Goal: Transaction & Acquisition: Book appointment/travel/reservation

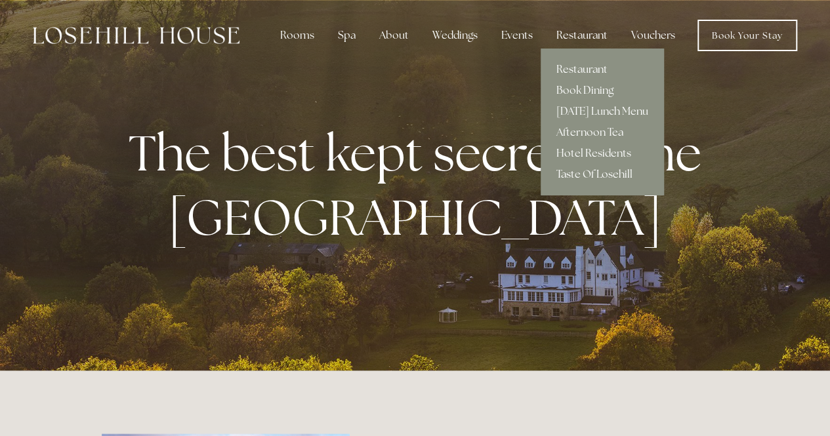
click at [579, 35] on div "Restaurant" at bounding box center [582, 35] width 72 height 26
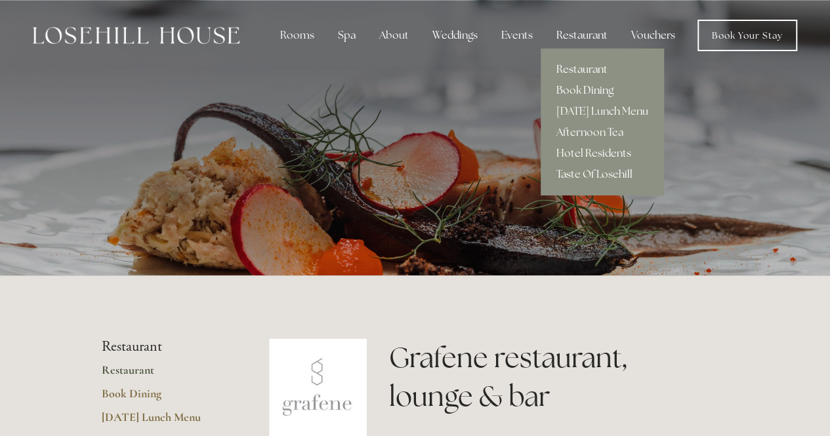
click at [585, 87] on link "Book Dining" at bounding box center [602, 90] width 123 height 21
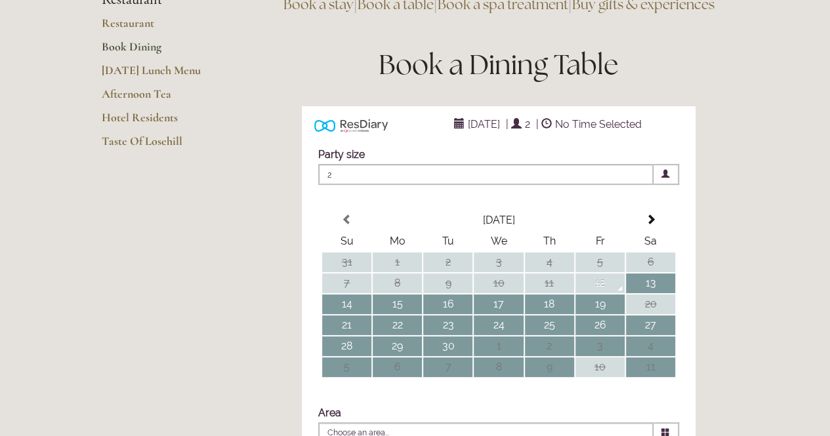
scroll to position [197, 0]
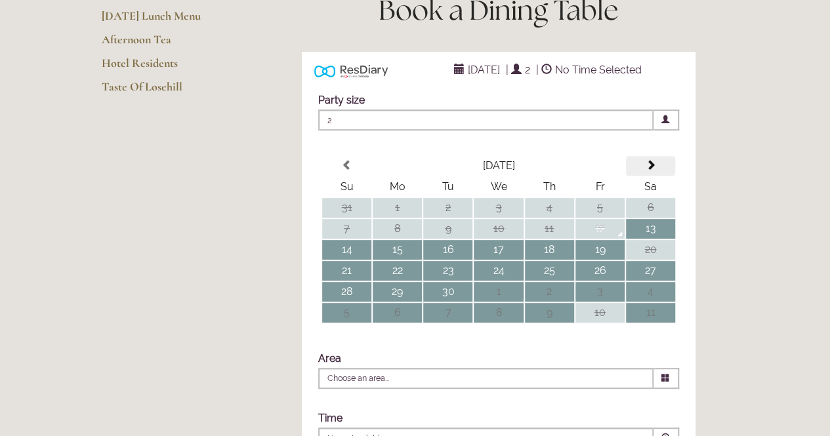
click at [655, 171] on span at bounding box center [650, 165] width 11 height 11
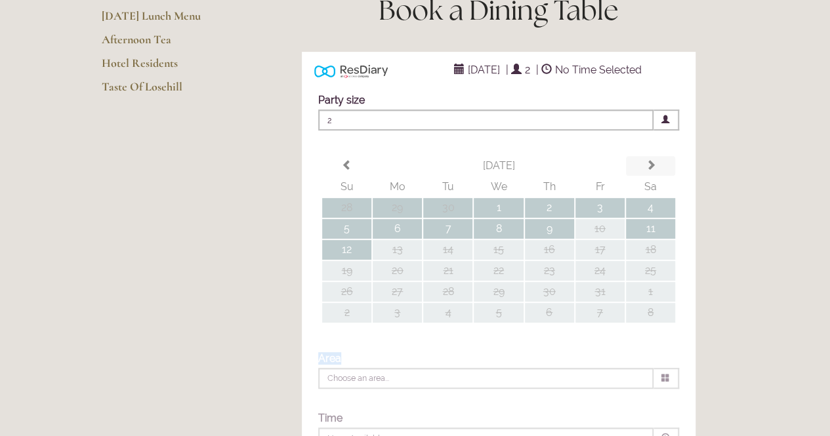
click at [655, 193] on div "Party size Adults 2 1 2 3 4 5 6 Children 0 0 1 2 3 4 5 6" at bounding box center [499, 276] width 394 height 391
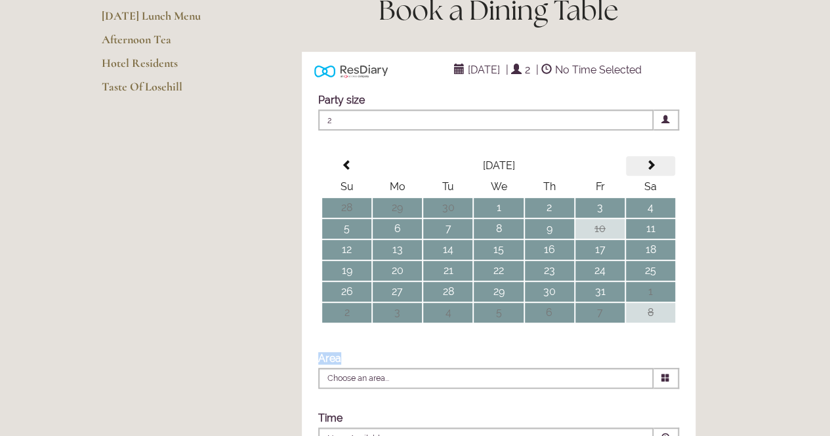
click at [655, 171] on span at bounding box center [650, 165] width 11 height 11
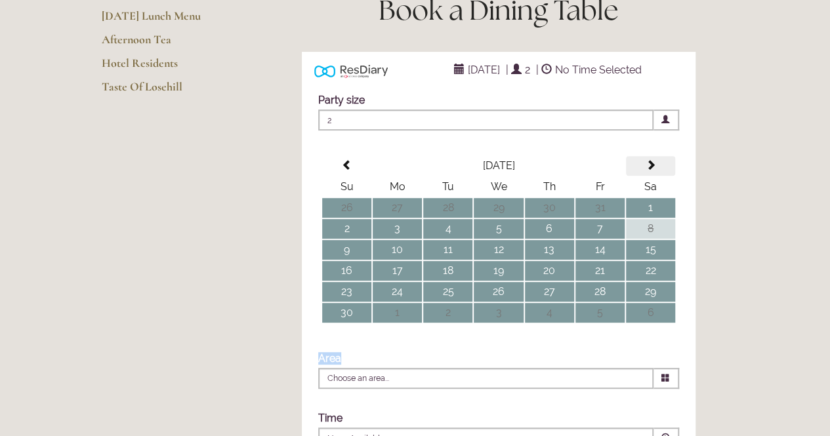
click at [655, 171] on span at bounding box center [650, 165] width 11 height 11
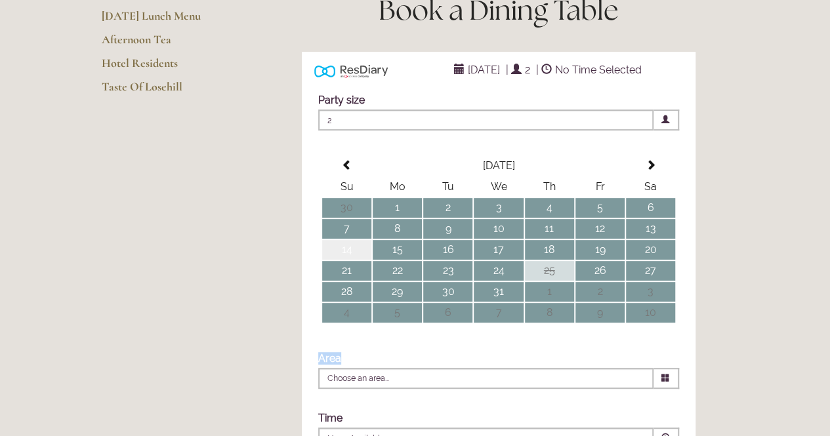
click at [353, 260] on td "14" at bounding box center [346, 250] width 49 height 20
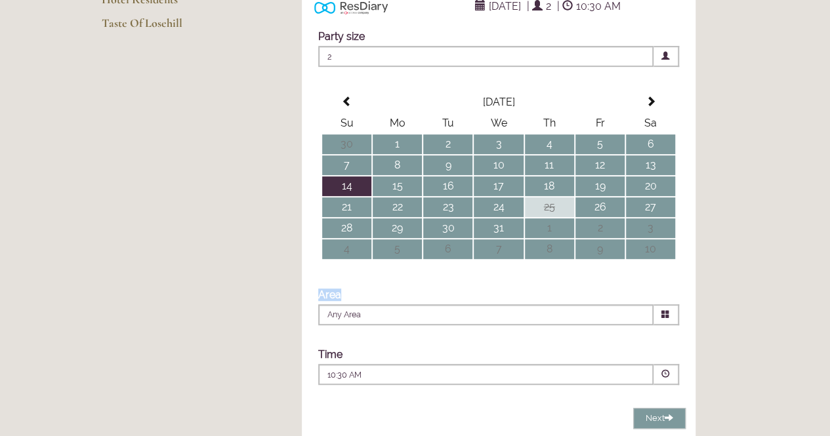
scroll to position [394, 0]
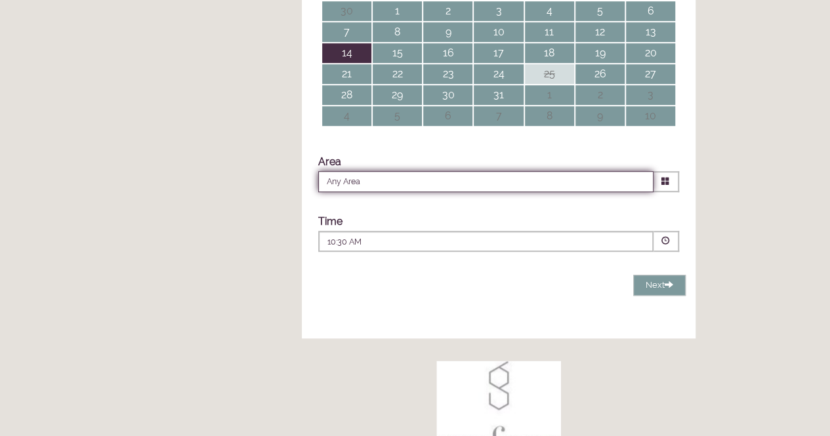
click at [618, 192] on input "Any Area" at bounding box center [485, 181] width 335 height 21
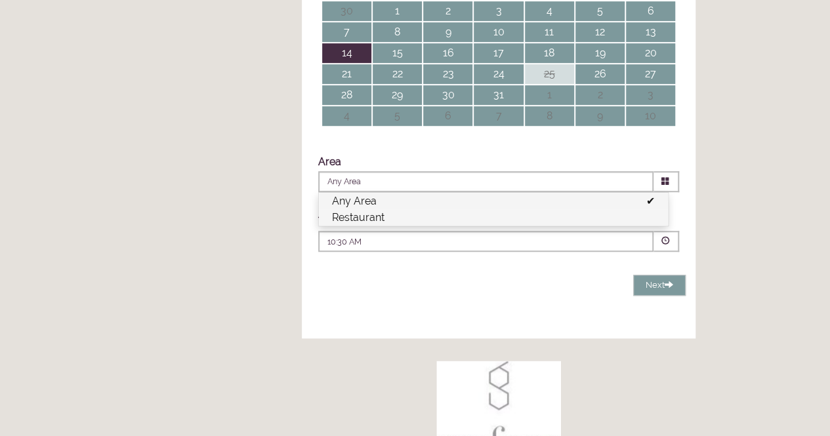
click at [375, 226] on li "Restaurant" at bounding box center [493, 217] width 349 height 16
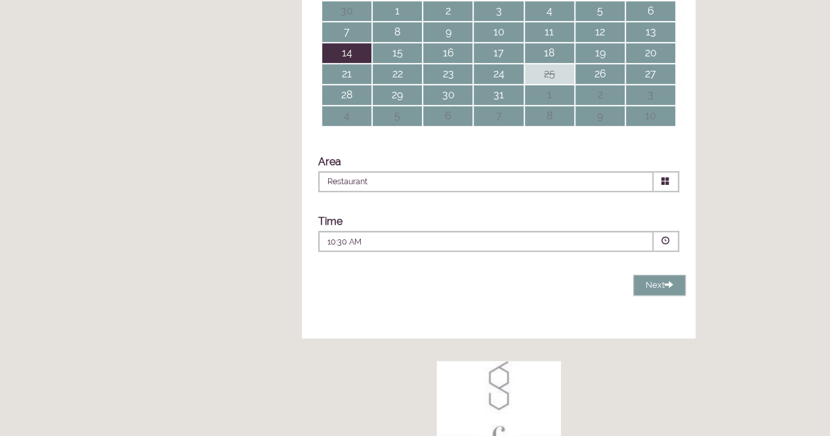
click at [586, 254] on div "10:30 AM Combined Shape Join Standby List" at bounding box center [485, 245] width 317 height 18
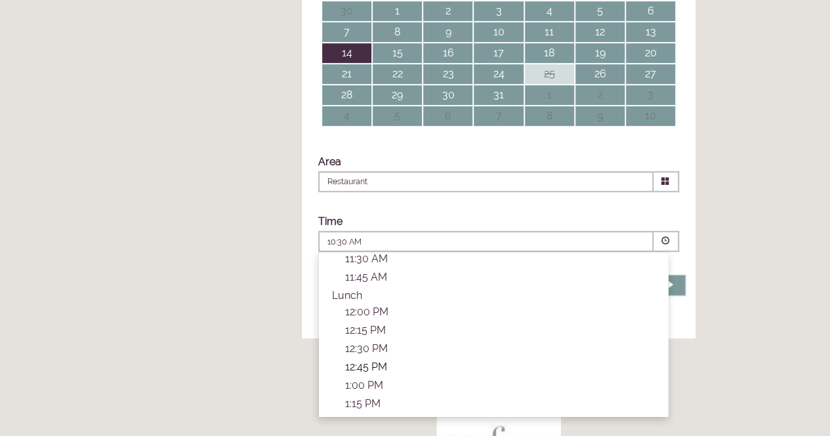
scroll to position [131, 0]
click at [375, 389] on p "1:30 PM" at bounding box center [500, 383] width 310 height 12
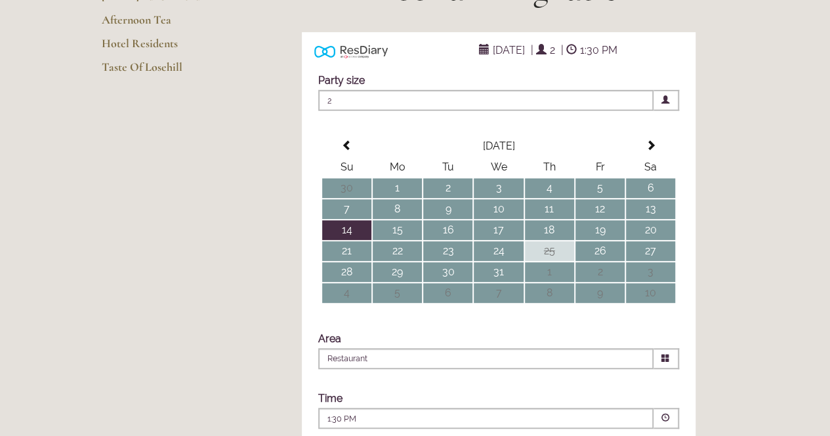
scroll to position [197, 0]
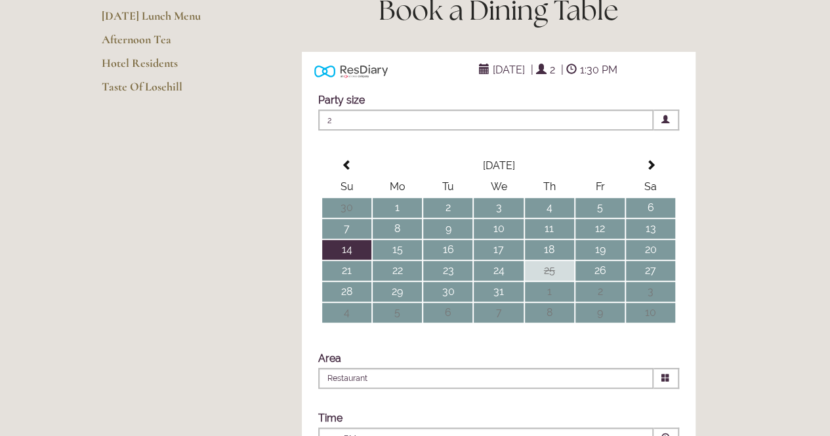
click at [349, 131] on span "2" at bounding box center [485, 120] width 335 height 21
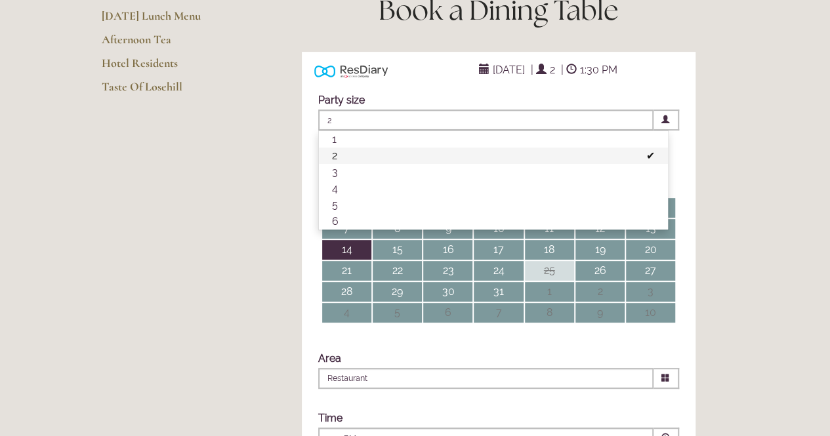
click at [344, 197] on li "4" at bounding box center [493, 188] width 349 height 16
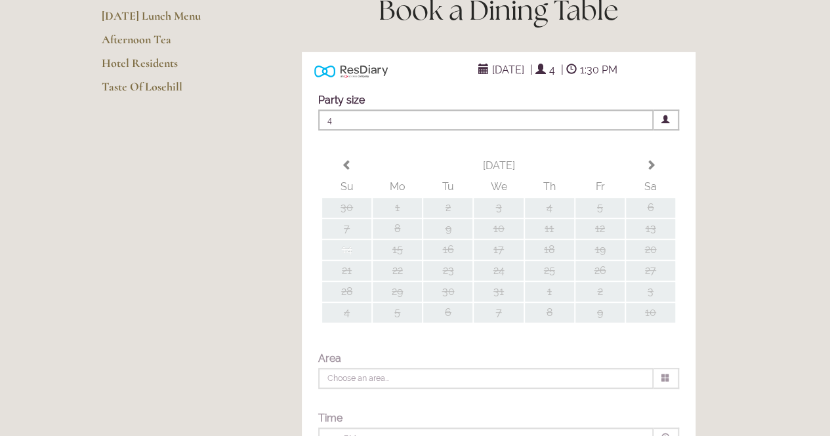
type input "Restaurant"
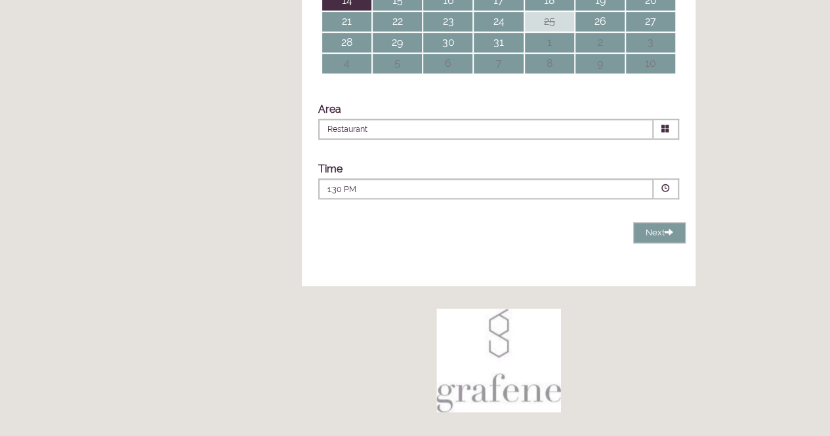
scroll to position [459, 0]
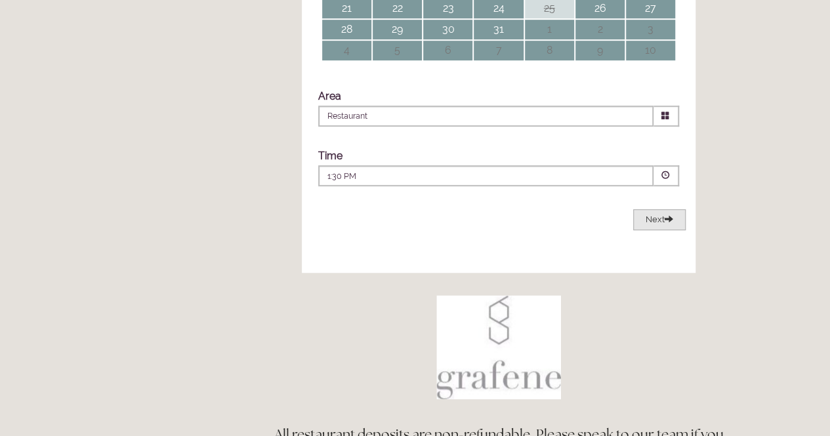
click at [669, 223] on span at bounding box center [669, 219] width 9 height 9
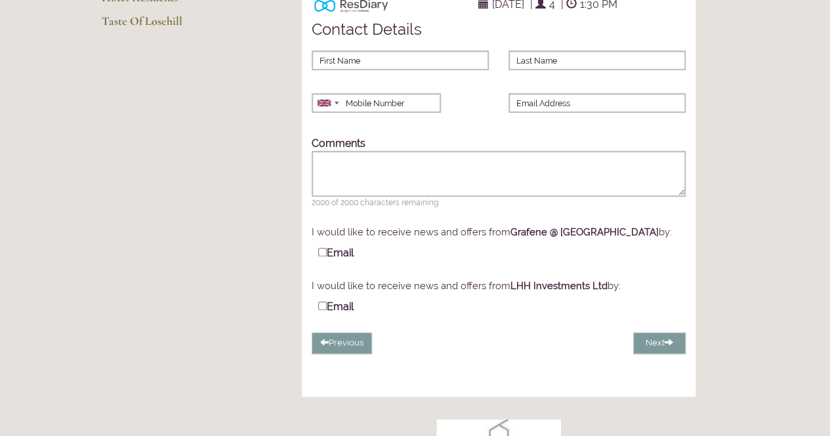
scroll to position [255, 0]
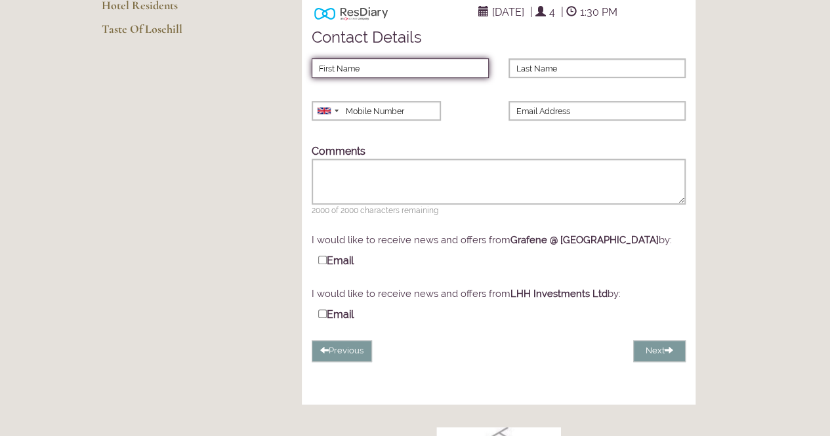
click at [388, 78] on input "First Name" at bounding box center [400, 68] width 177 height 20
type input "Kerry"
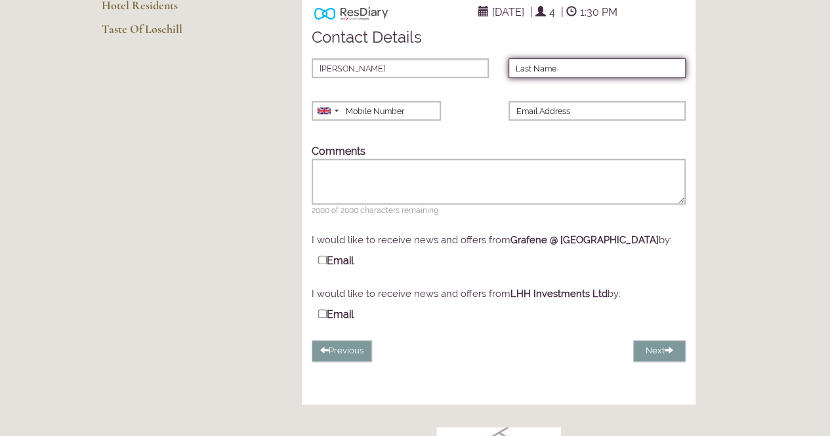
click at [539, 78] on input "Last Name" at bounding box center [597, 68] width 177 height 20
type input "Bown"
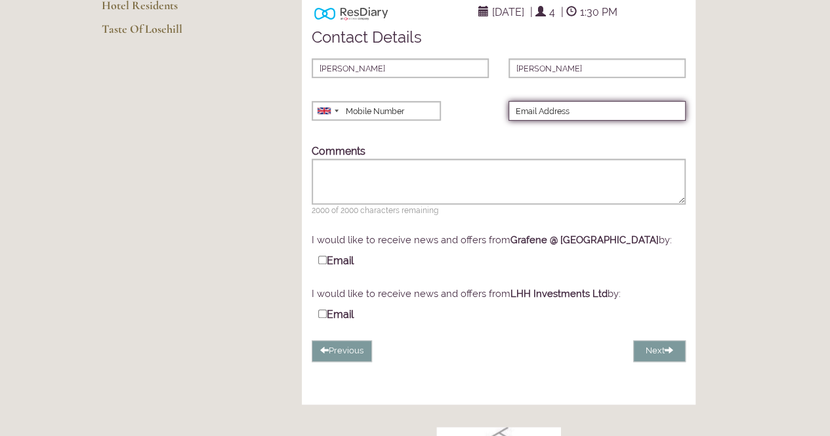
click at [543, 121] on input "Email Address" at bounding box center [597, 111] width 177 height 20
type input "kezbown@hotmail.com"
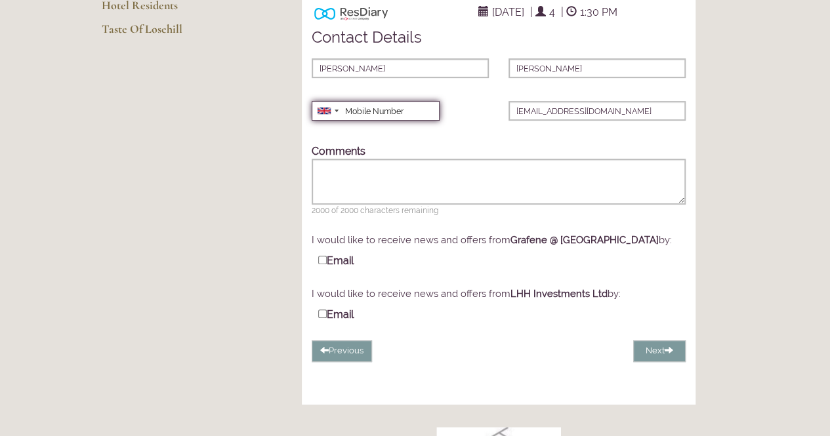
click at [420, 121] on input "Mobile Number" at bounding box center [376, 111] width 128 height 20
type input "0774760359"
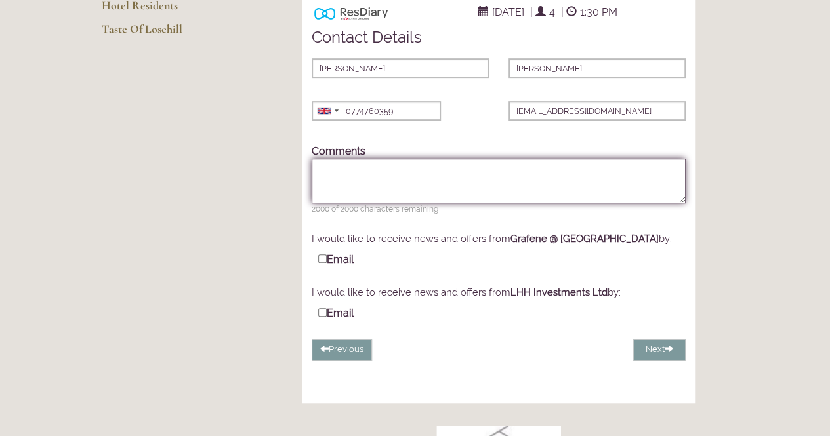
click at [426, 187] on textarea "Comments" at bounding box center [499, 181] width 374 height 45
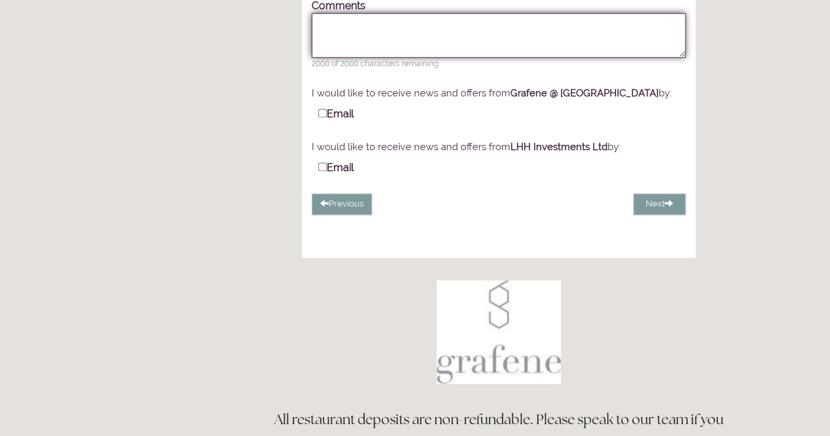
scroll to position [386, 0]
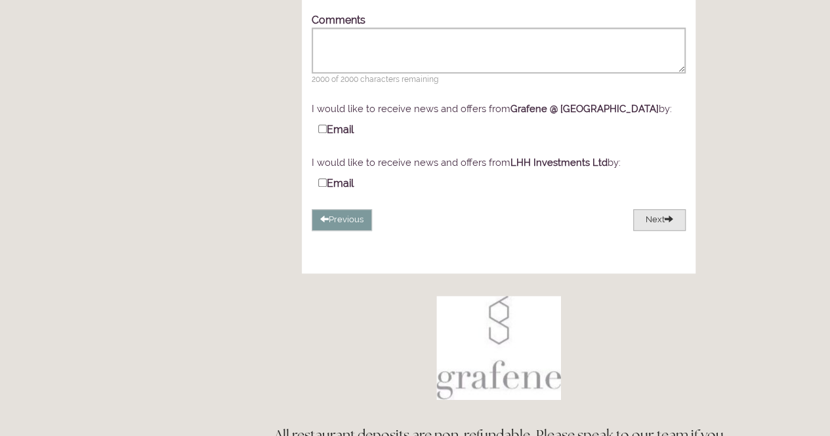
click at [665, 223] on span at bounding box center [669, 219] width 9 height 9
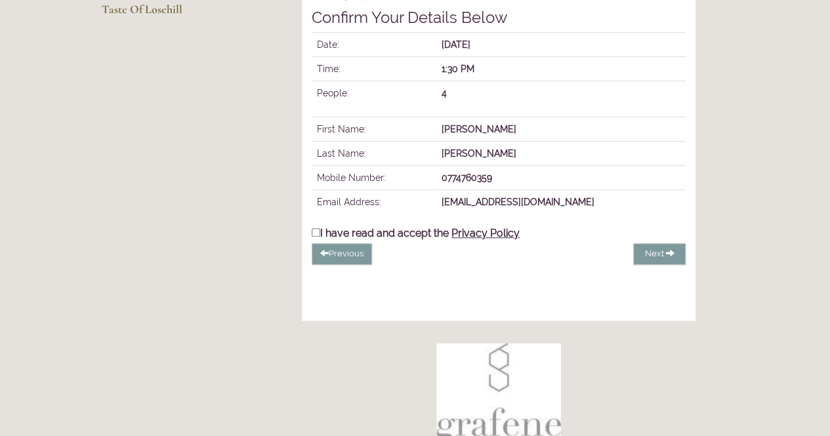
scroll to position [253, 0]
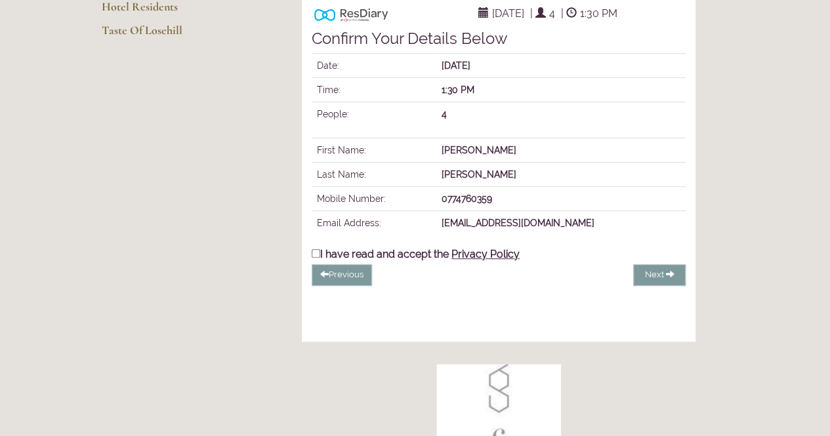
click at [315, 258] on input "I have read and accept the Privacy Policy" at bounding box center [316, 253] width 9 height 9
checkbox input "true"
click at [641, 280] on span "Complete Booking" at bounding box center [628, 275] width 75 height 10
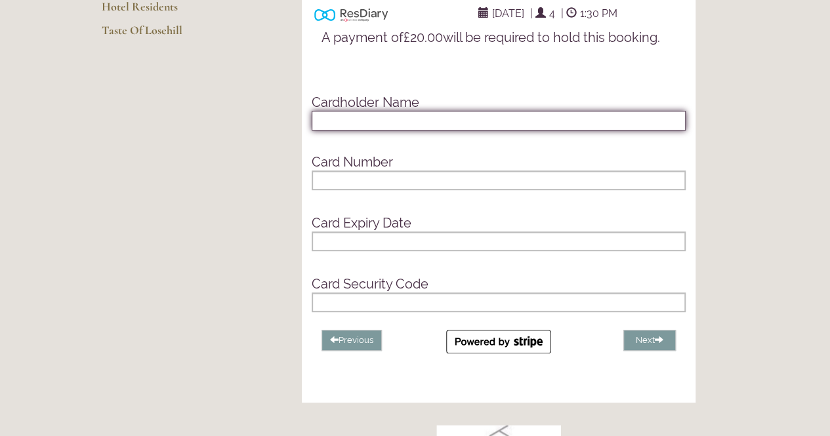
click at [336, 131] on input "text" at bounding box center [499, 121] width 374 height 20
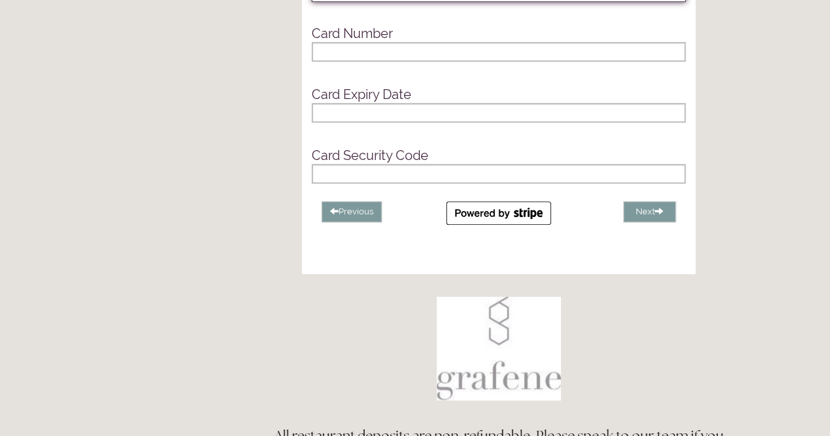
scroll to position [385, 0]
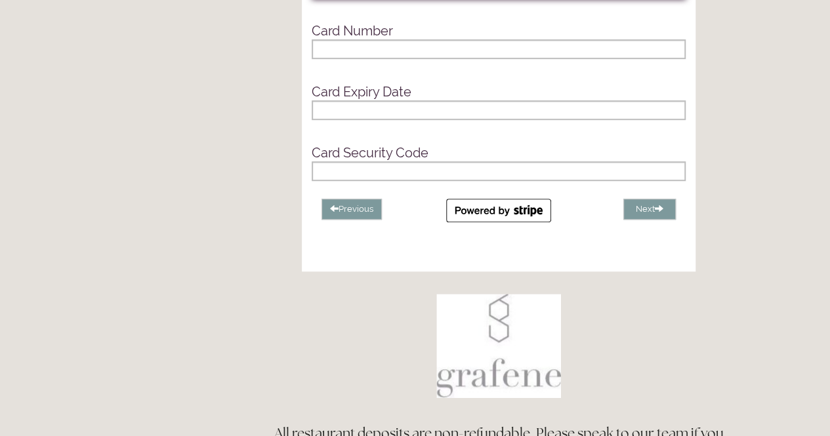
type input "Kerry Bown"
click at [352, 59] on div at bounding box center [499, 49] width 374 height 20
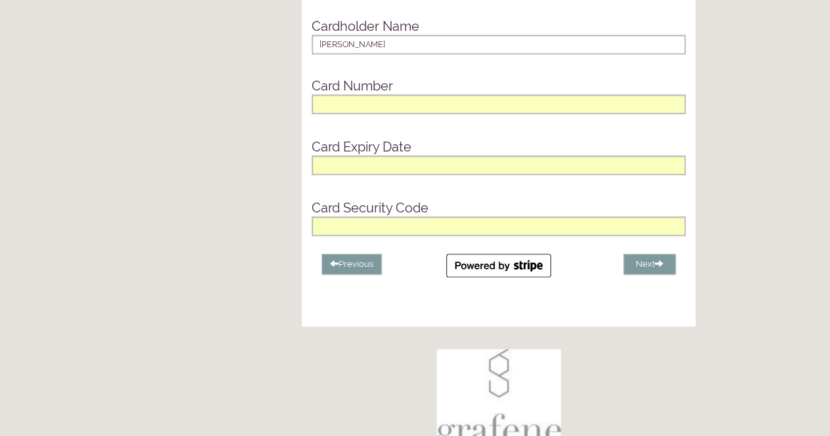
scroll to position [253, 0]
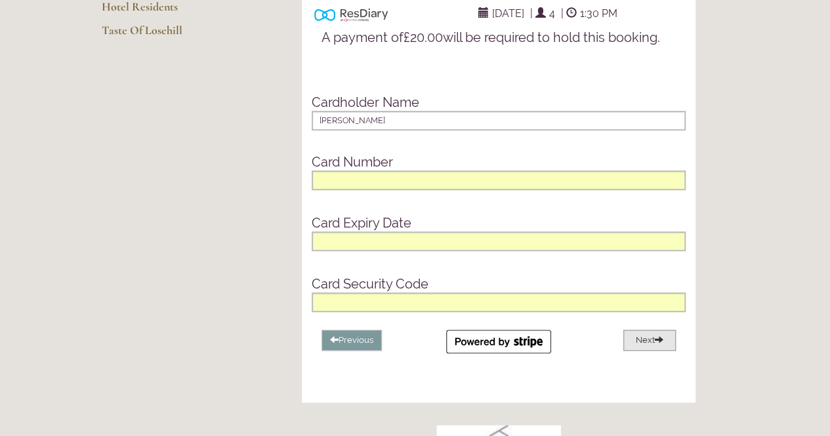
click at [648, 352] on button "Next" at bounding box center [649, 341] width 53 height 22
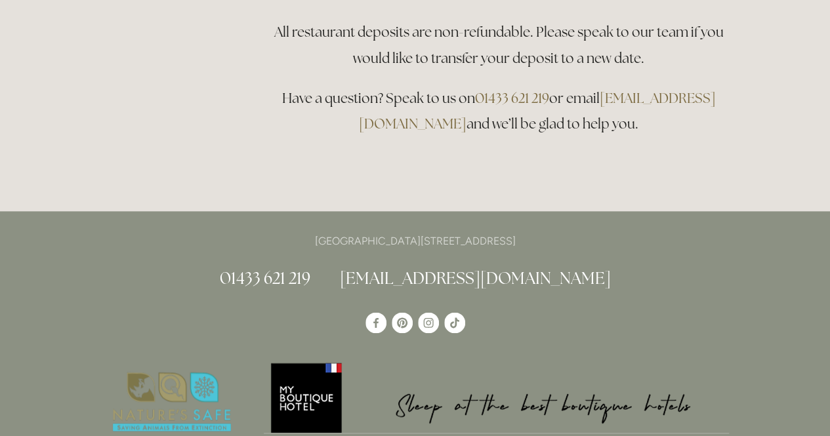
scroll to position [713, 0]
